Goal: Information Seeking & Learning: Learn about a topic

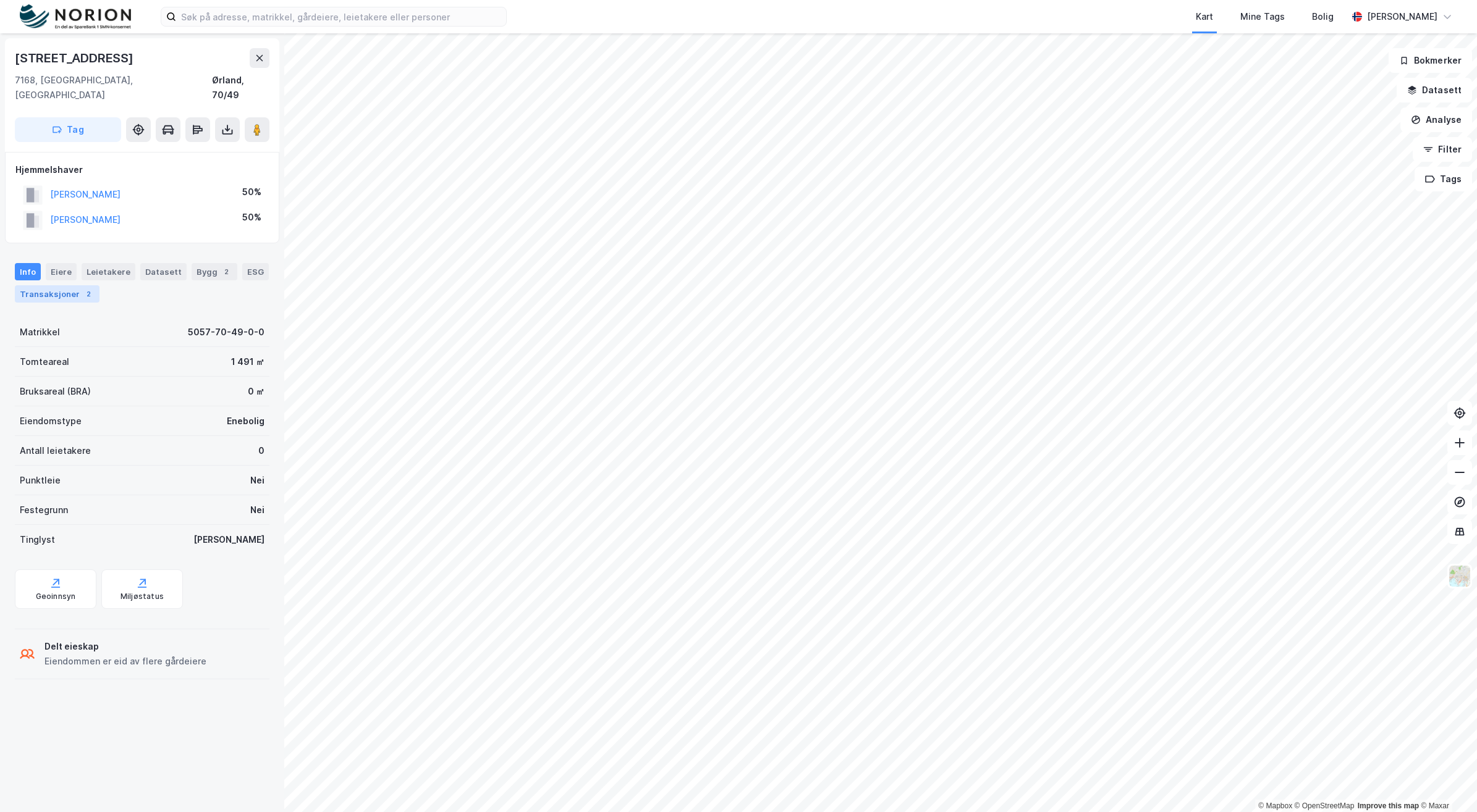
click at [77, 285] on div "Transaksjoner 2" at bounding box center [57, 293] width 85 height 17
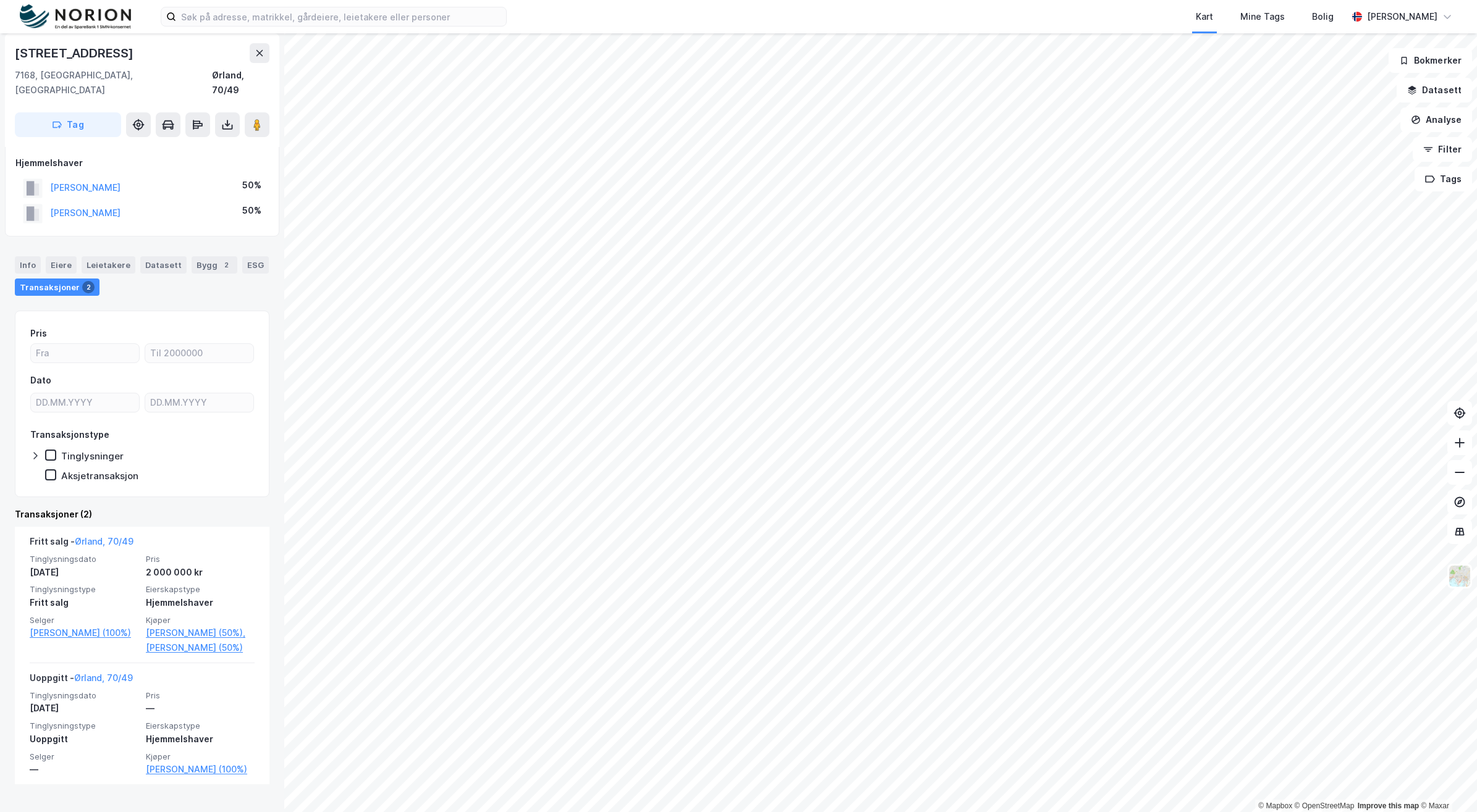
scroll to position [7, 0]
click at [24, 256] on div "Info" at bounding box center [27, 264] width 26 height 17
